Goal: Communication & Community: Answer question/provide support

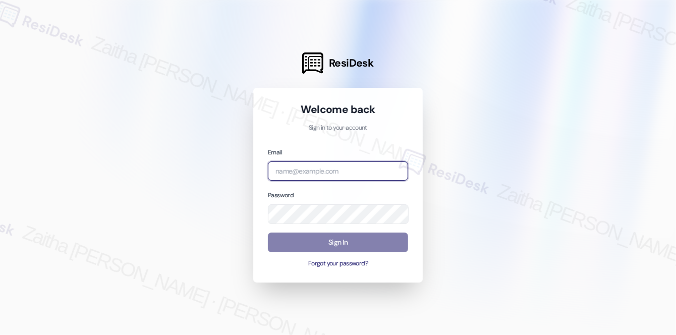
click at [328, 166] on input "email" at bounding box center [338, 171] width 140 height 20
type input "automated-surveys-a_c_lewis-zaitha.mae.[PERSON_NAME]@a_c_[DOMAIN_NAME]"
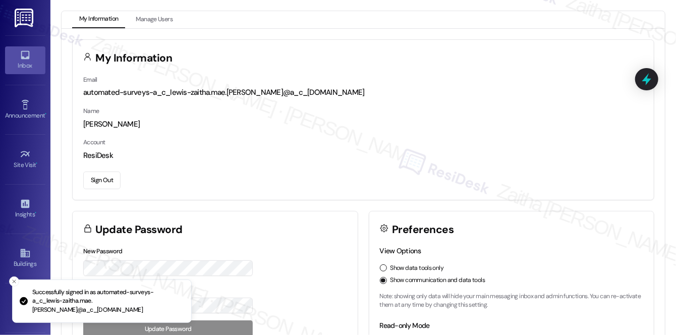
click at [15, 54] on link "Inbox" at bounding box center [25, 59] width 40 height 27
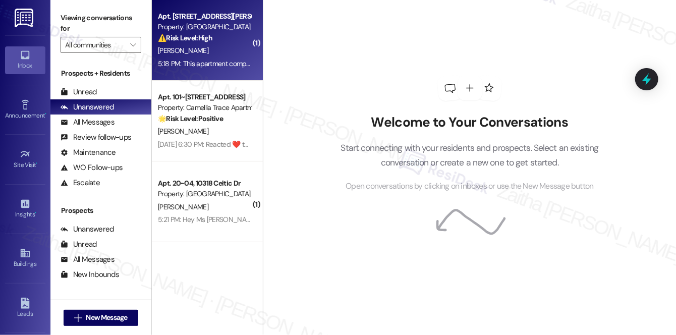
click at [239, 51] on div "[PERSON_NAME]" at bounding box center [204, 50] width 95 height 13
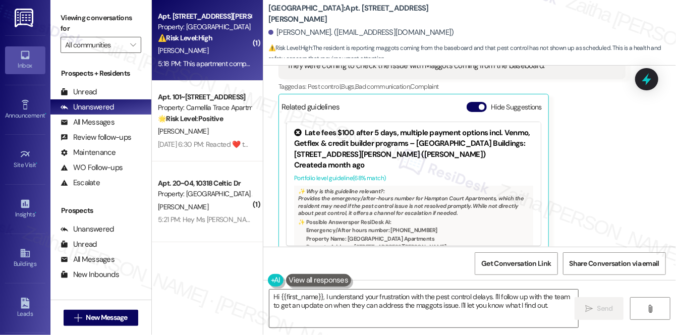
scroll to position [800, 0]
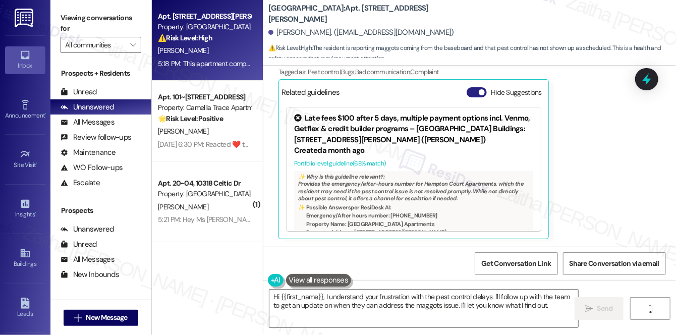
click at [476, 96] on button "Hide Suggestions" at bounding box center [476, 92] width 20 height 10
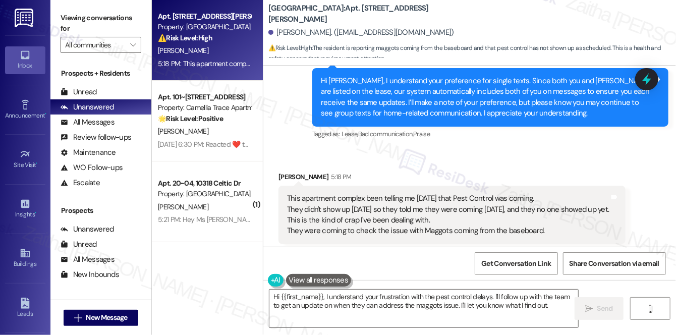
scroll to position [666, 0]
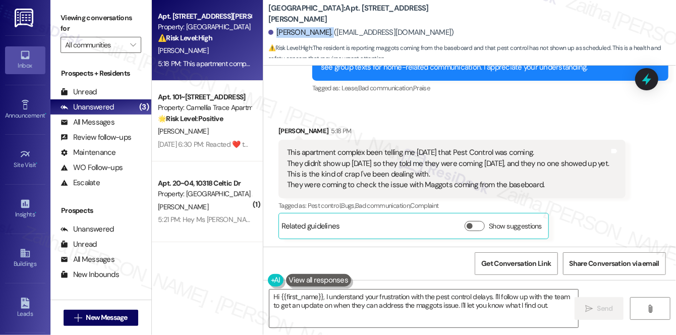
drag, startPoint x: 276, startPoint y: 29, endPoint x: 332, endPoint y: 30, distance: 56.0
click at [332, 30] on div "[PERSON_NAME]. ([EMAIL_ADDRESS][DOMAIN_NAME])" at bounding box center [361, 32] width 186 height 11
copy div "[PERSON_NAME]"
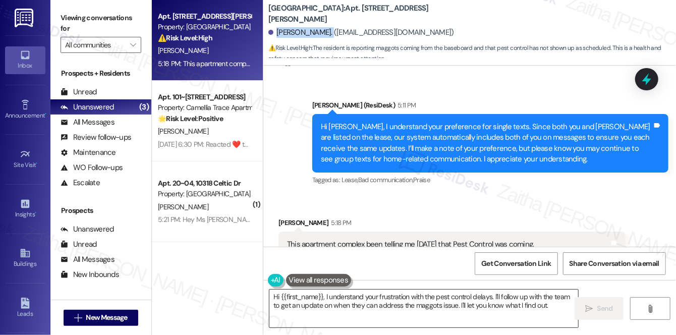
click at [277, 293] on textarea "Hi {{first_name}}, I understand your frustration with the pest control delays. …" at bounding box center [423, 308] width 309 height 38
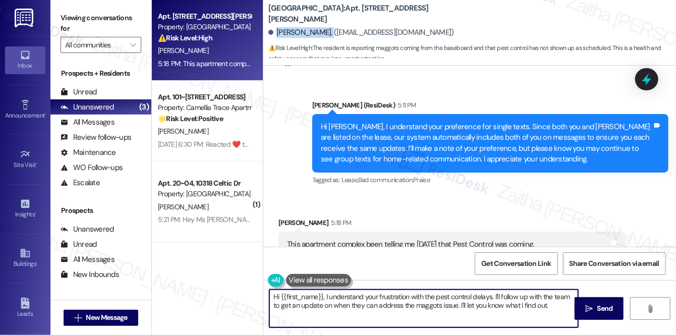
click at [276, 293] on textarea "Hi {{first_name}}, I understand your frustration with the pest control delays. …" at bounding box center [423, 308] width 309 height 38
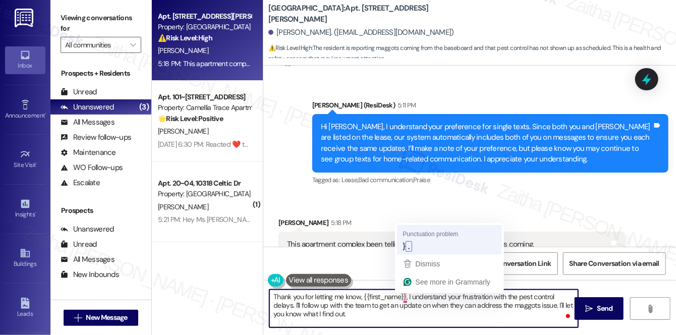
type textarea "Thank you for letting me know, {{first_name}}. I understand your frustration wi…"
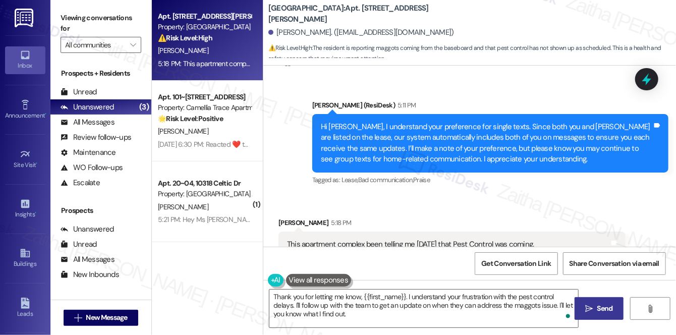
click at [597, 317] on button " Send" at bounding box center [598, 308] width 49 height 23
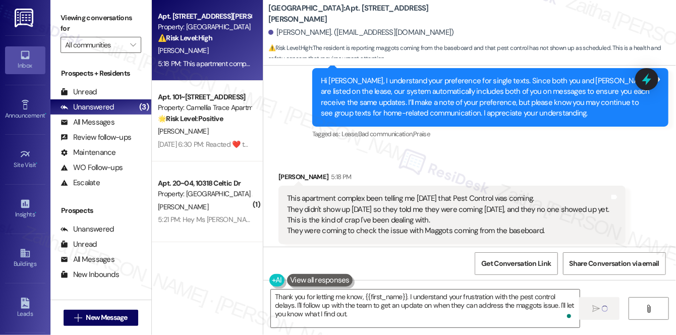
scroll to position [666, 0]
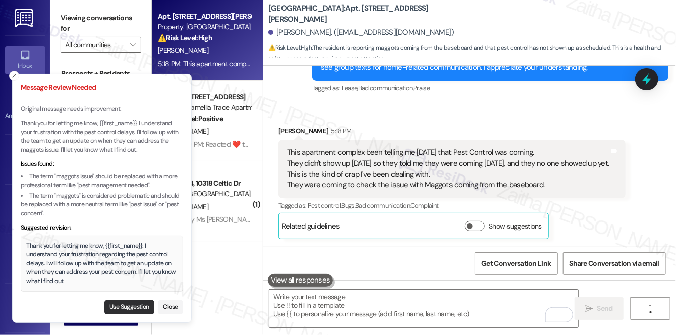
click at [125, 307] on button "Use Suggestion" at bounding box center [129, 307] width 50 height 14
type textarea "Thank you for letting me know, {{first_name}}. I understand your frustration re…"
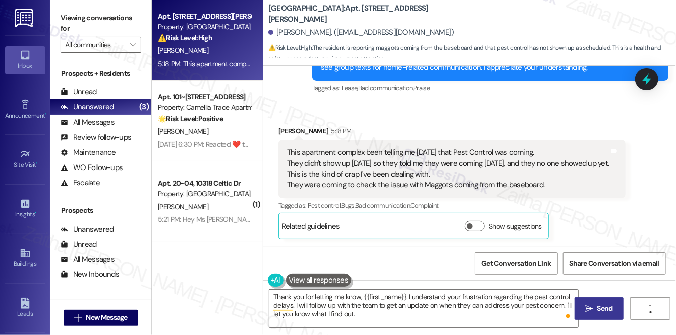
click at [606, 306] on span "Send" at bounding box center [605, 308] width 16 height 11
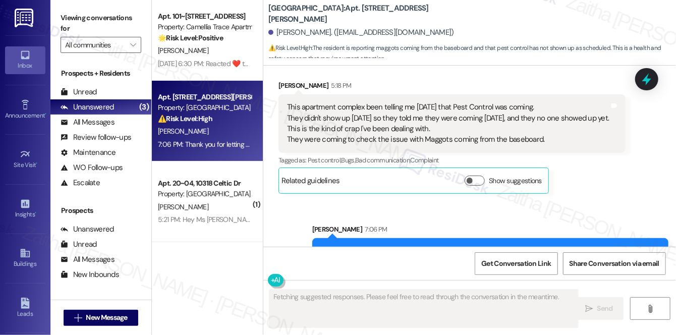
scroll to position [758, 0]
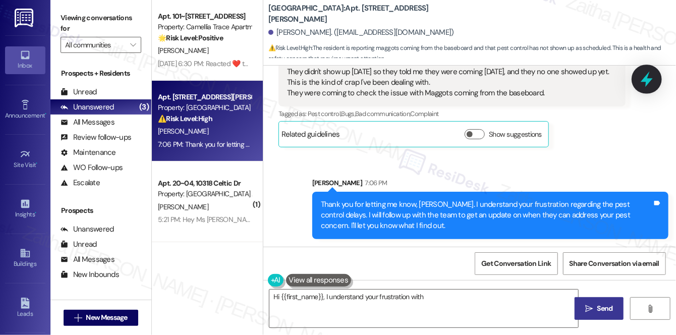
click at [647, 78] on icon at bounding box center [646, 79] width 17 height 17
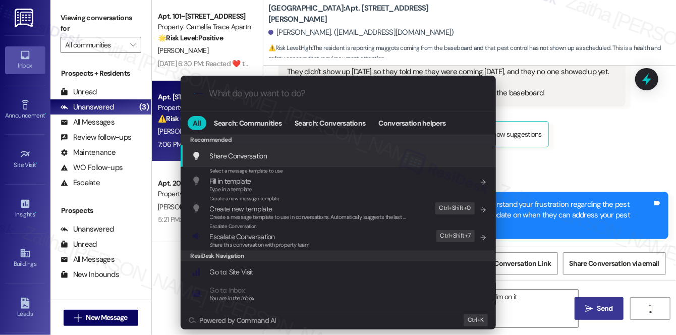
click at [267, 232] on span "Escalate Conversation" at bounding box center [242, 236] width 65 height 9
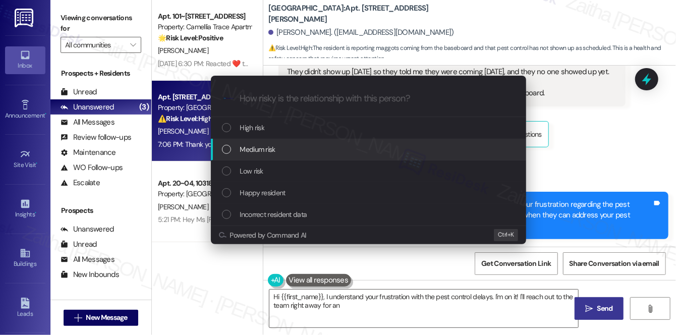
click at [301, 148] on div "Medium risk" at bounding box center [369, 149] width 295 height 11
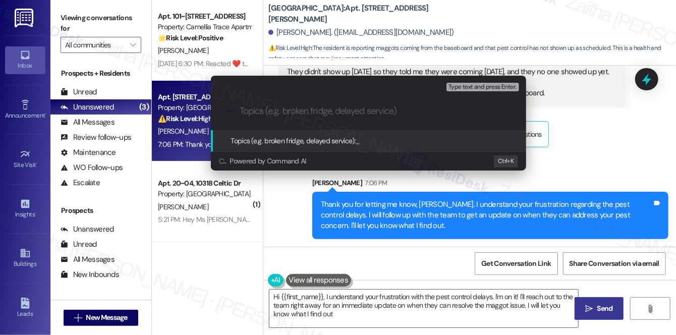
type textarea "Hi {{first_name}}, I understand your frustration with the pest control delays. …"
paste input "124498"
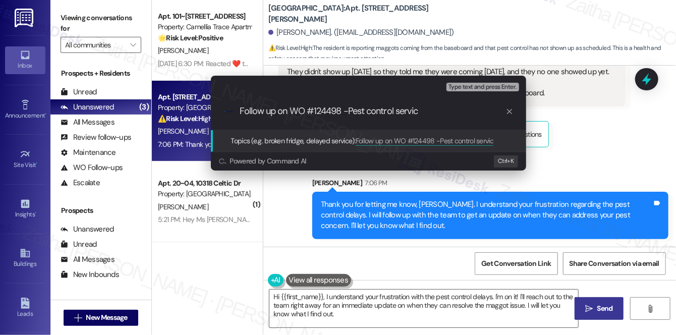
type input "Follow up on WO #124498 -Pest control service"
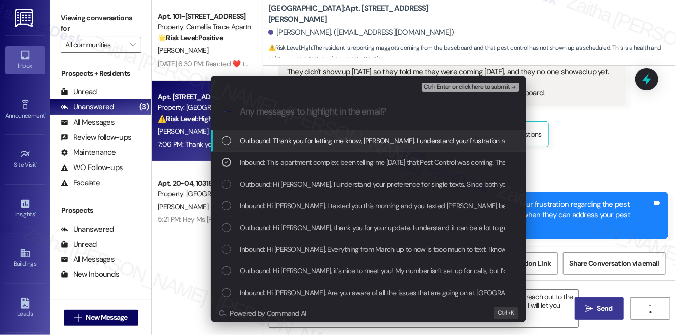
click at [480, 86] on span "Ctrl+Enter or click here to submit" at bounding box center [467, 87] width 86 height 7
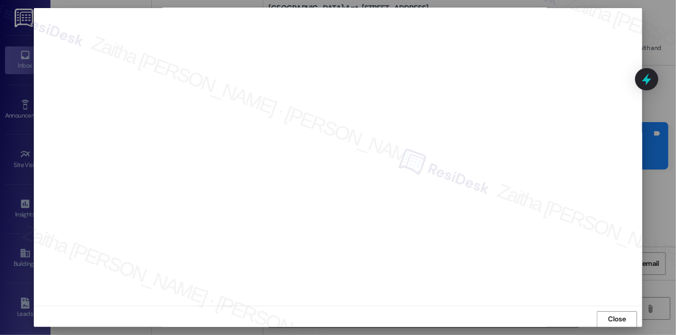
scroll to position [828, 0]
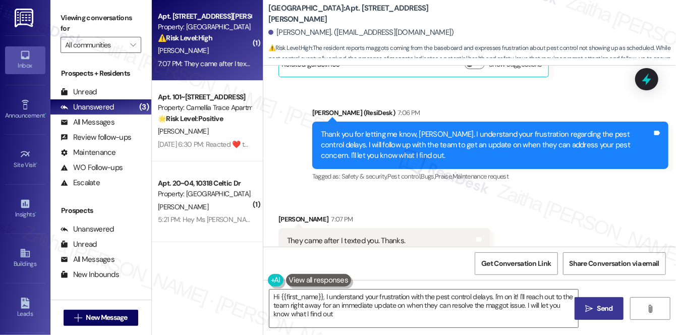
type textarea "Hi {{first_name}}, I understand your frustration with the pest control delays. …"
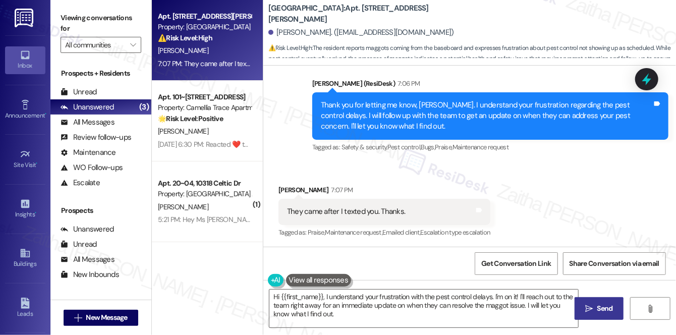
scroll to position [858, 0]
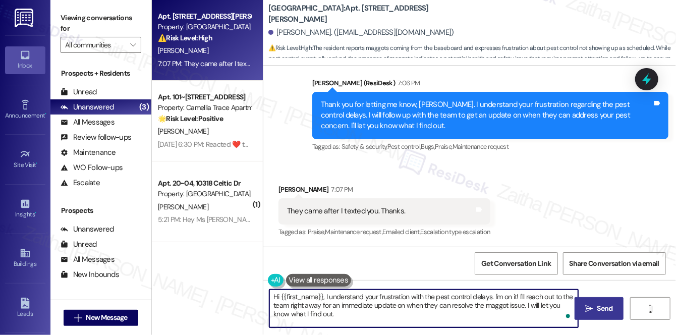
drag, startPoint x: 271, startPoint y: 295, endPoint x: 355, endPoint y: 314, distance: 85.7
click at [355, 314] on textarea "Hi {{first_name}}, I understand your frustration with the pest control delays. …" at bounding box center [423, 308] width 309 height 38
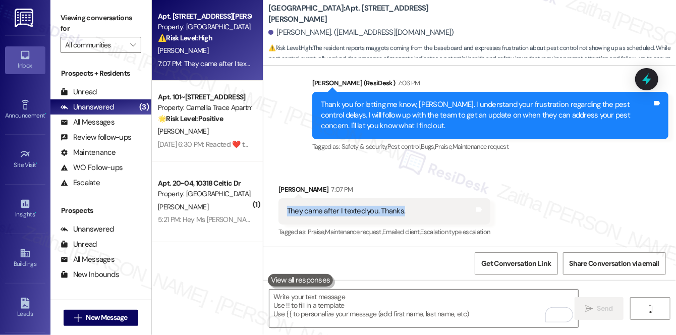
drag, startPoint x: 277, startPoint y: 212, endPoint x: 403, endPoint y: 208, distance: 126.1
click at [403, 208] on div "Received via SMS [PERSON_NAME] 7:07 PM They came after I texted you. Thanks. Ta…" at bounding box center [384, 211] width 227 height 70
copy div "They came after I texted you. Thanks."
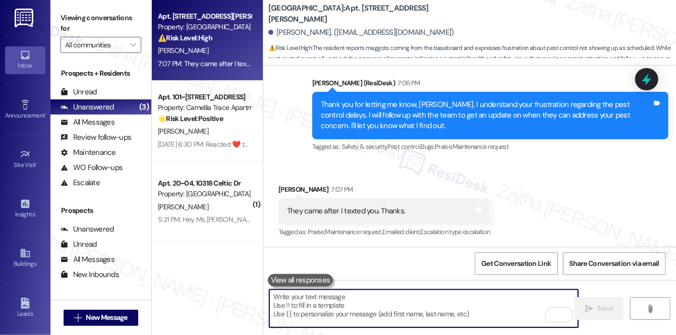
click at [332, 300] on textarea "To enrich screen reader interactions, please activate Accessibility in Grammarl…" at bounding box center [423, 308] width 309 height 38
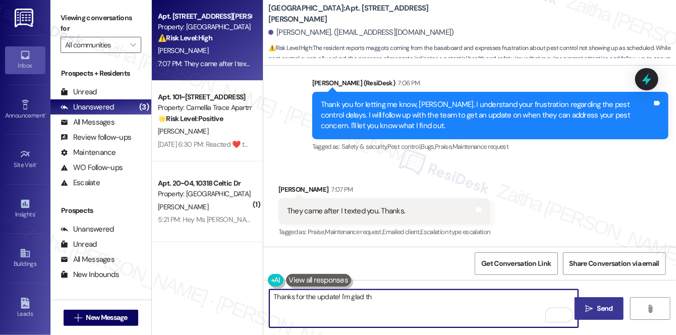
type textarea "Thanks for the update! I'm glad th"
drag, startPoint x: 270, startPoint y: 293, endPoint x: 437, endPoint y: 297, distance: 166.4
click at [437, 297] on textarea "Thanks for the update! I'm glad th" at bounding box center [423, 308] width 309 height 38
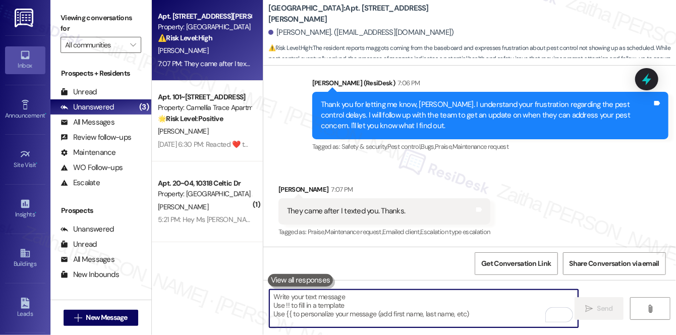
paste textarea "I’m glad to hear the team was able to come by, {{first_name}}. Thank you for le…"
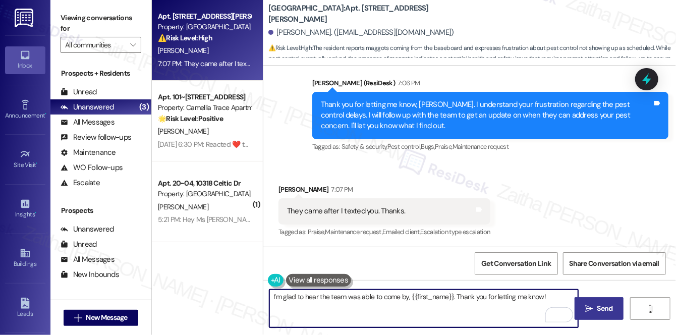
type textarea "I’m glad to hear the team was able to come by, {{first_name}}. Thank you for le…"
click at [608, 303] on span "Send" at bounding box center [605, 308] width 16 height 11
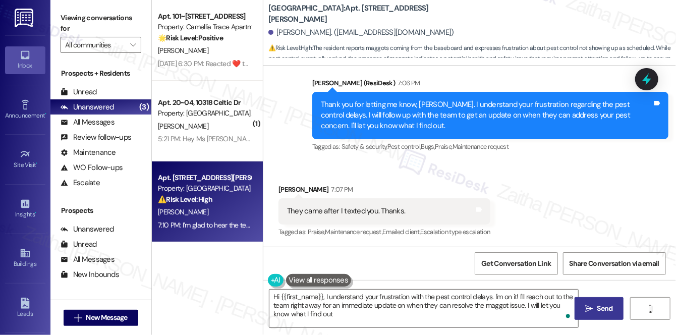
type textarea "Hi {{first_name}}, I understand your frustration with the pest control delays. …"
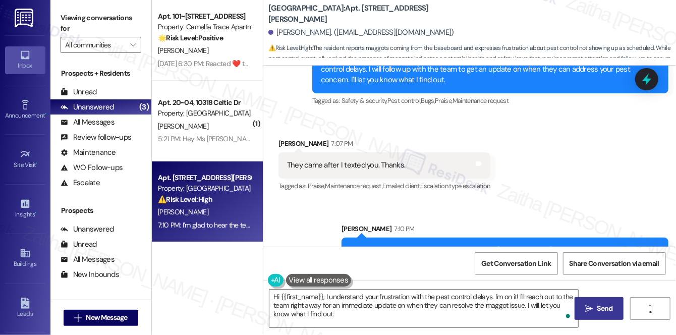
scroll to position [928, 0]
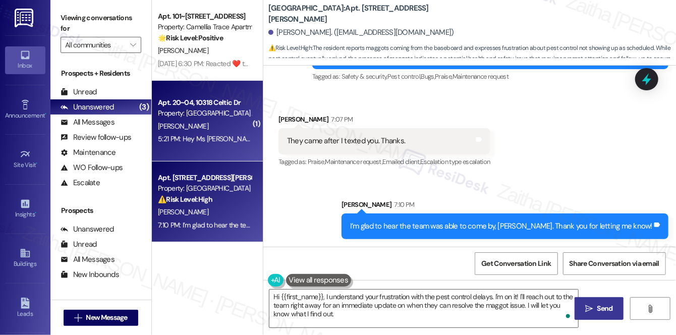
click at [228, 133] on div "5:21 PM: Hey Ms [PERSON_NAME] how much is a 1 bedroom? Whenever the lease is ov…" at bounding box center [204, 139] width 95 height 13
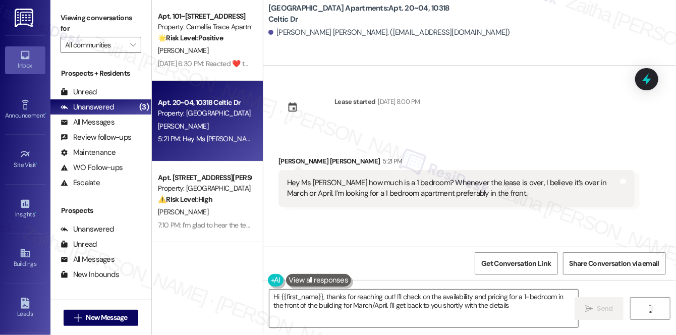
type textarea "Hi {{first_name}}, thanks for reaching out! I'll check on the availability and …"
drag, startPoint x: 274, startPoint y: 30, endPoint x: 331, endPoint y: 31, distance: 56.5
click at [331, 31] on div "[PERSON_NAME] [PERSON_NAME]. ([EMAIL_ADDRESS][DOMAIN_NAME])" at bounding box center [389, 32] width 242 height 11
copy div "[PERSON_NAME] [PERSON_NAME]"
click at [508, 264] on span "Get Conversation Link" at bounding box center [516, 263] width 70 height 11
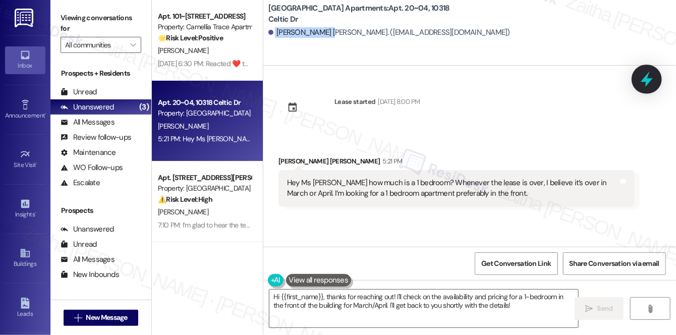
click at [654, 77] on icon at bounding box center [646, 79] width 17 height 17
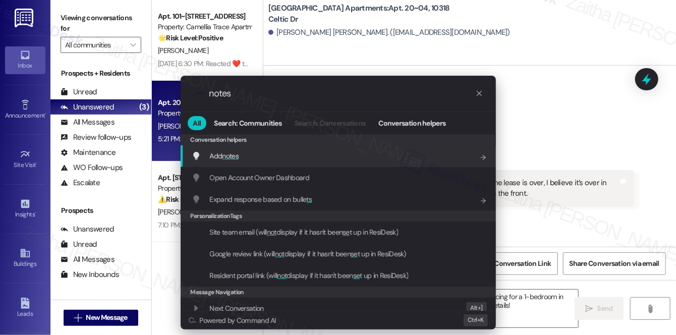
type input "notes"
click at [223, 157] on span "notes" at bounding box center [230, 155] width 17 height 9
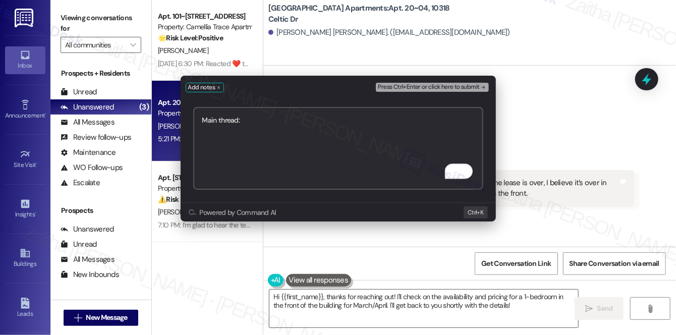
paste textarea "[URL][DOMAIN_NAME]"
type textarea "Main thread: [URL][DOMAIN_NAME]"
click at [407, 90] on button "Press Ctrl+Enter or click here to submit" at bounding box center [432, 87] width 112 height 9
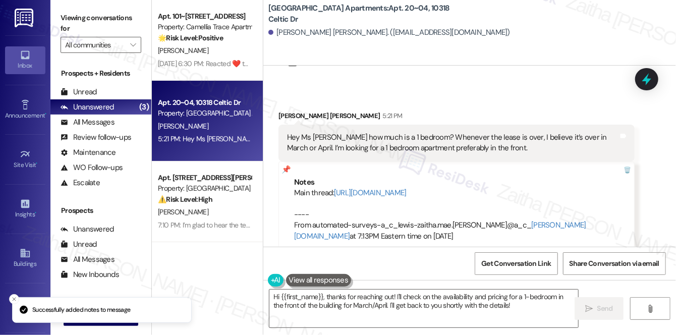
scroll to position [45, 0]
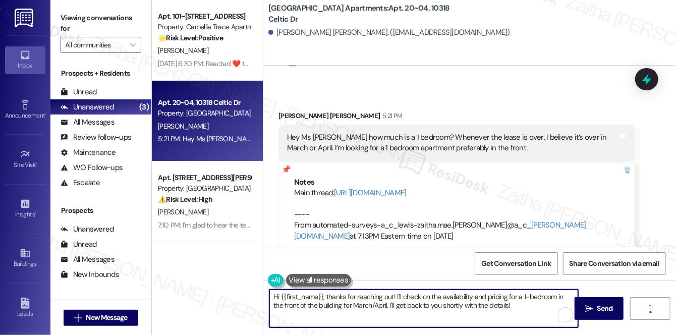
drag, startPoint x: 418, startPoint y: 307, endPoint x: 476, endPoint y: 307, distance: 58.0
click at [476, 307] on textarea "Hi {{first_name}}, thanks for reaching out! I'll check on the availability and …" at bounding box center [423, 308] width 309 height 38
click at [451, 307] on textarea "Hi {{first_name}}, thanks for reaching out! I'll check on the availability and …" at bounding box center [423, 308] width 309 height 38
drag, startPoint x: 458, startPoint y: 307, endPoint x: 515, endPoint y: 308, distance: 57.0
click at [515, 308] on textarea "Hi {{first_name}}, thanks for reaching out! I'll check on the availability and …" at bounding box center [423, 308] width 309 height 38
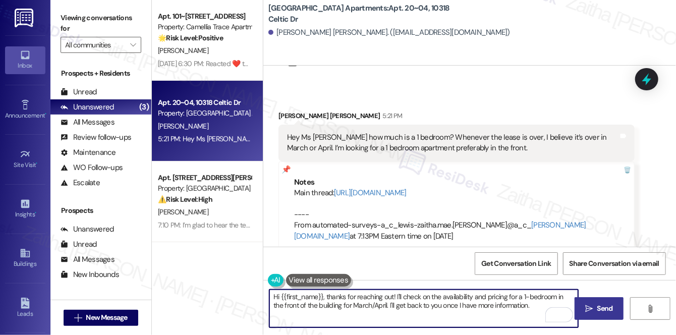
type textarea "Hi {{first_name}}, thanks for reaching out! I'll check on the availability and …"
click at [596, 311] on span "Send" at bounding box center [605, 308] width 20 height 11
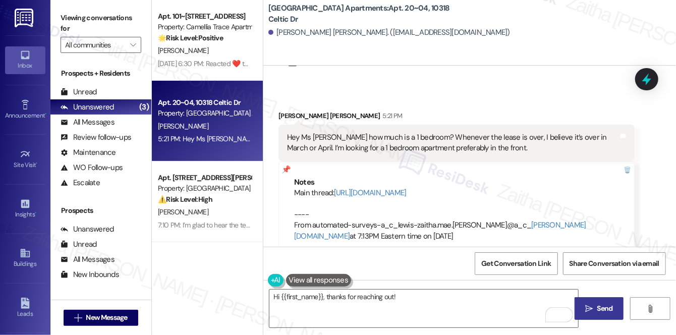
scroll to position [74, 0]
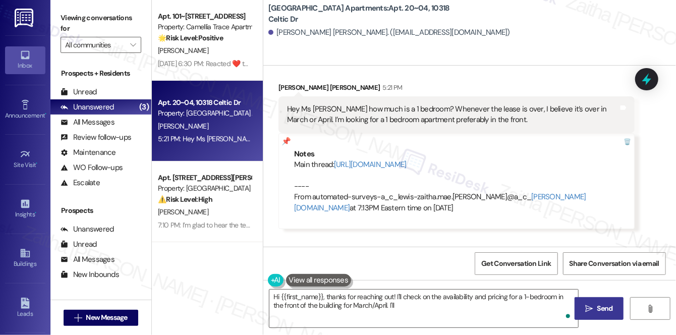
click at [287, 134] on div "Notes Main thread: [URL][DOMAIN_NAME] ---- From automated-surveys-a_c_lewis-zai…" at bounding box center [456, 181] width 356 height 96
type textarea "Hi {{first_name}}, thanks for reaching out! I'll check on the availability and …"
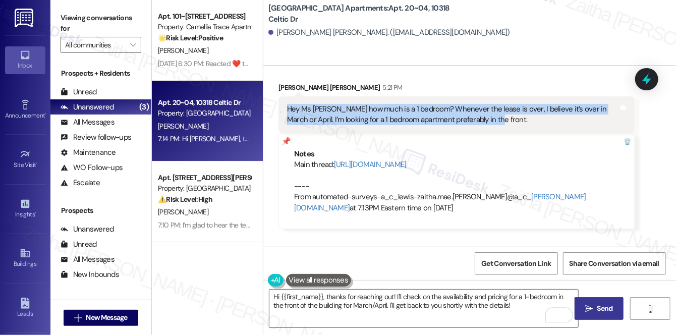
drag, startPoint x: 282, startPoint y: 109, endPoint x: 490, endPoint y: 116, distance: 207.9
click at [490, 116] on div "Hey Ms [PERSON_NAME] how much is a 1 bedroom? Whenever the lease is over, I bel…" at bounding box center [456, 114] width 356 height 37
copy div "Hey Ms [PERSON_NAME] how much is a 1 bedroom? Whenever the lease is over, I bel…"
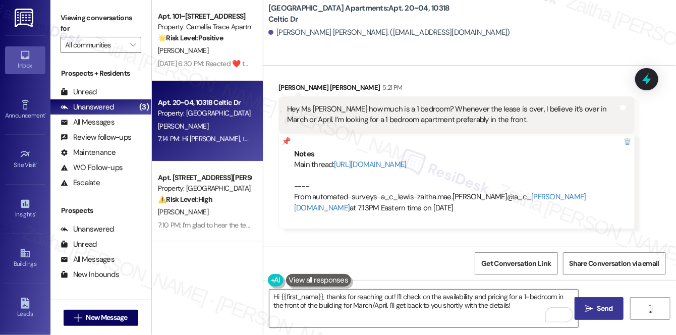
click at [519, 81] on div "Received via SMS [PERSON_NAME] [PERSON_NAME] 5:21 PM Hey Ms [PERSON_NAME] how m…" at bounding box center [456, 156] width 371 height 162
click at [656, 80] on div at bounding box center [646, 79] width 30 height 29
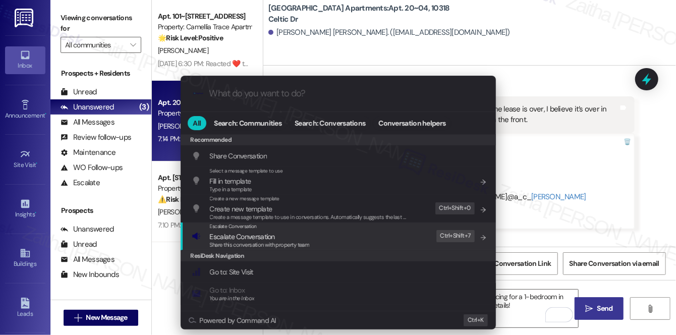
click at [255, 233] on span "Escalate Conversation" at bounding box center [242, 236] width 65 height 9
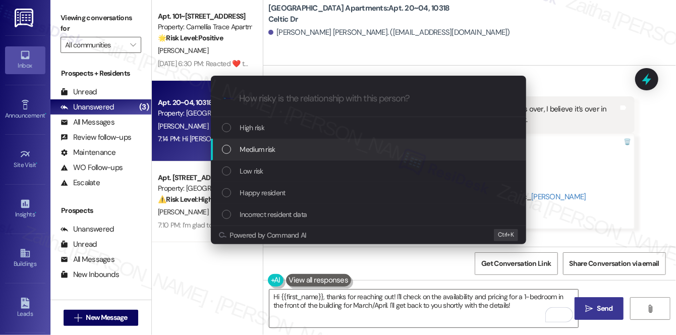
click at [277, 149] on div "Medium risk" at bounding box center [369, 149] width 295 height 11
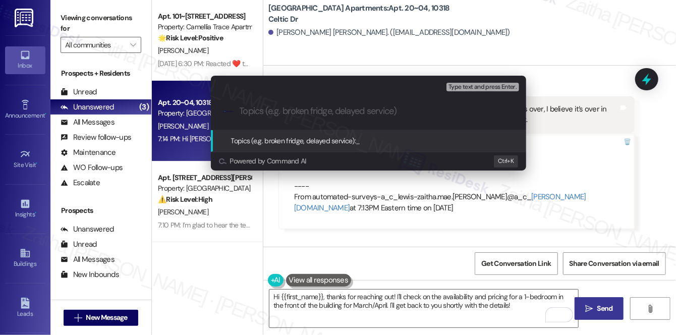
paste input "1-Bedroom Availability & Pricing"
type input "1-Bedroom Availability & Pricing"
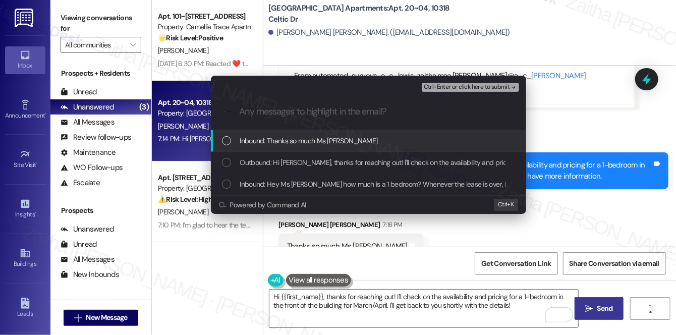
scroll to position [225, 0]
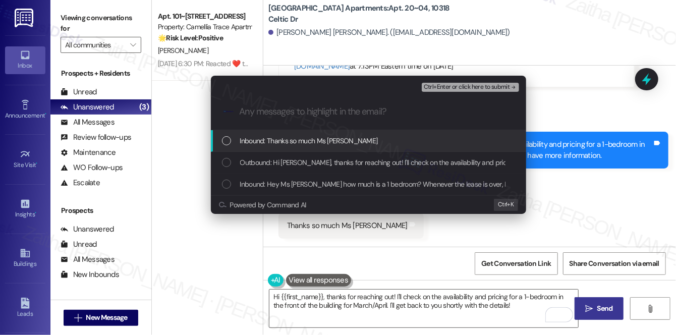
click at [563, 29] on div "Escalate Conversation Medium risk 1-Bedroom Availability & Pricing Any messages…" at bounding box center [338, 167] width 676 height 335
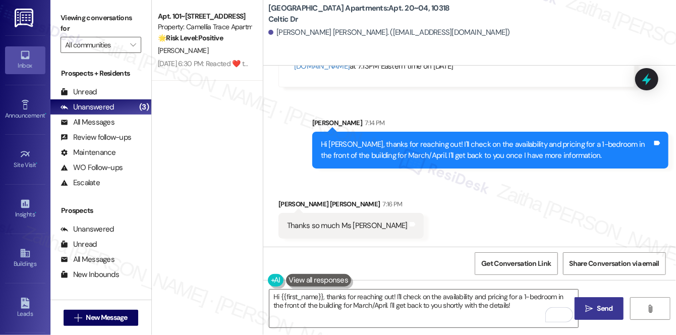
scroll to position [226, 0]
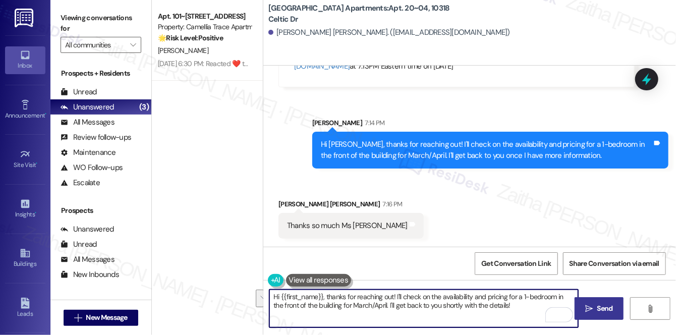
drag, startPoint x: 271, startPoint y: 295, endPoint x: 516, endPoint y: 323, distance: 246.6
click at [516, 323] on textarea "Hi {{first_name}}, thanks for reaching out! I'll check on the availability and …" at bounding box center [423, 308] width 309 height 38
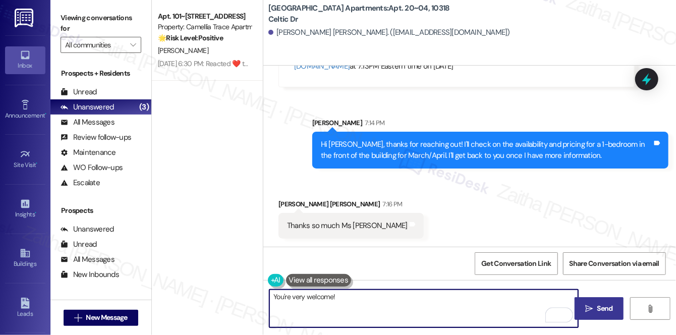
click at [353, 303] on textarea "You're very welcome!" at bounding box center [423, 308] width 309 height 38
type textarea "You're very welcome! 😊"
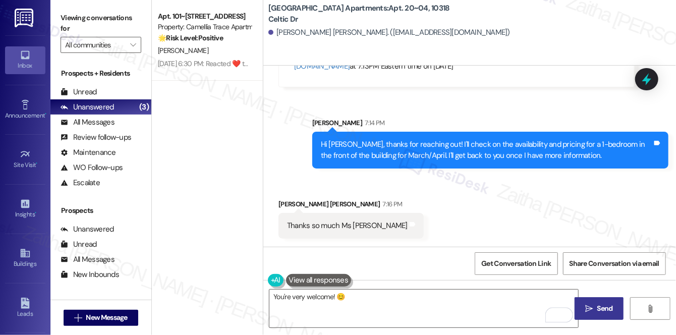
click at [594, 308] on span " Send" at bounding box center [599, 308] width 32 height 11
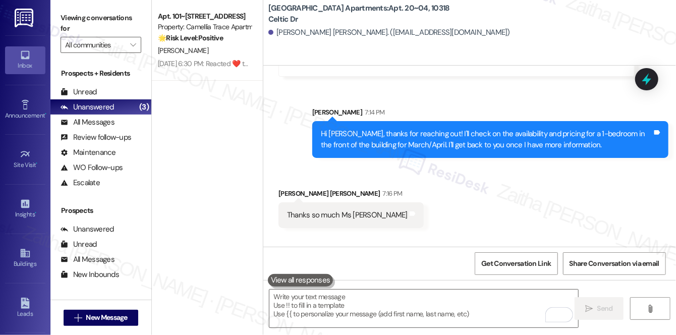
scroll to position [225, 0]
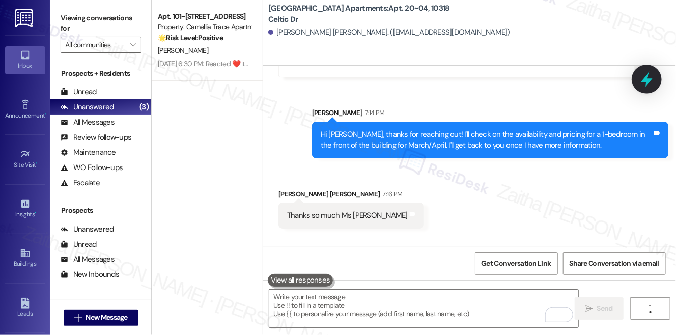
click at [649, 86] on icon at bounding box center [646, 79] width 17 height 17
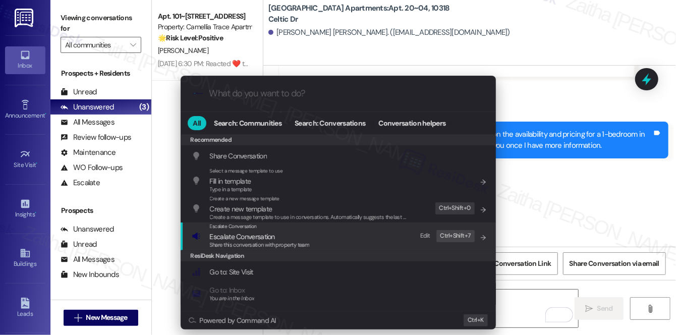
click at [254, 239] on span "Escalate Conversation" at bounding box center [242, 236] width 65 height 9
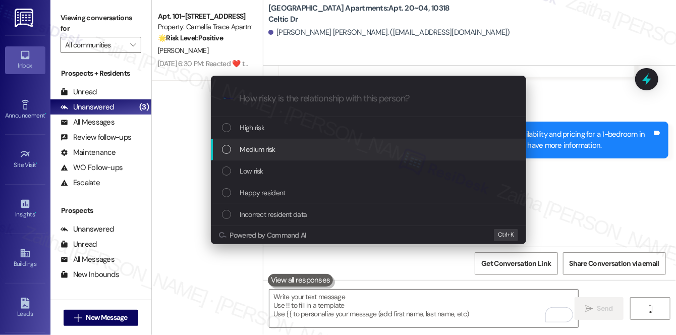
click at [276, 148] on div "Medium risk" at bounding box center [369, 149] width 295 height 11
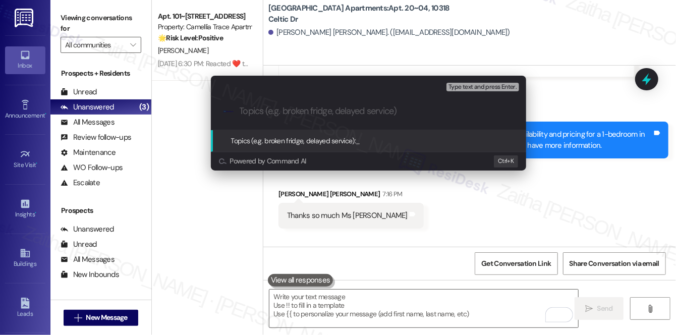
paste input "1-Bedroom Availability & Pricing"
type input "1-Bedroom Availability & Pricing Inquiry"
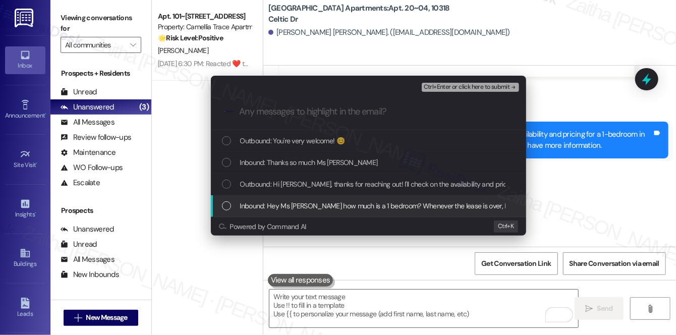
click at [323, 201] on span "Inbound: Hey Ms [PERSON_NAME] how much is a 1 bedroom? Whenever the lease is ov…" at bounding box center [510, 205] width 540 height 11
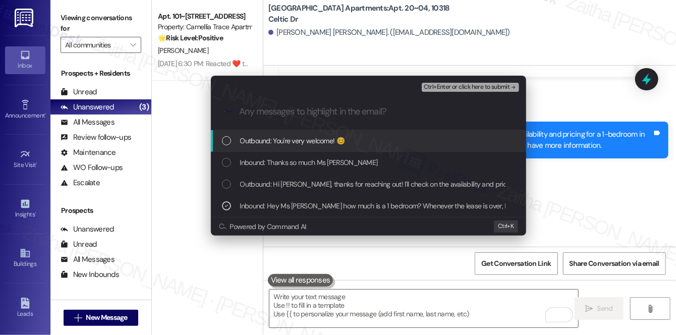
click at [489, 85] on span "Ctrl+Enter or click here to submit" at bounding box center [467, 87] width 86 height 7
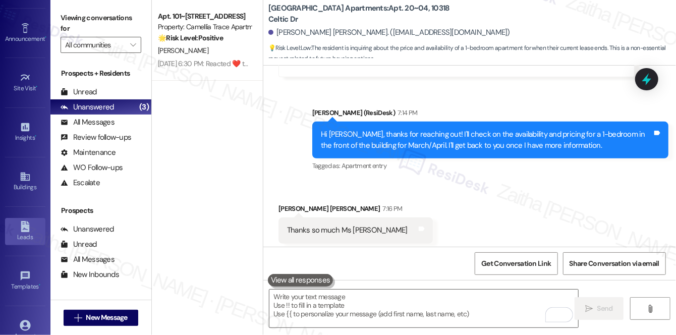
scroll to position [137, 0]
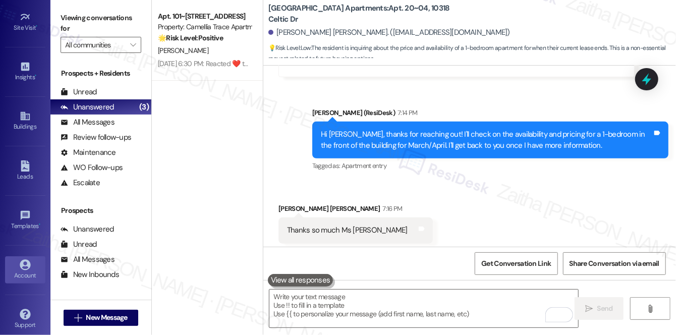
click at [15, 272] on div "Account" at bounding box center [25, 275] width 50 height 10
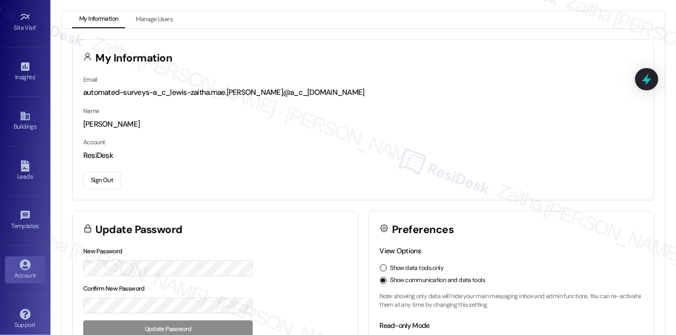
click at [100, 184] on button "Sign Out" at bounding box center [101, 180] width 37 height 18
